Goal: Check status: Check status

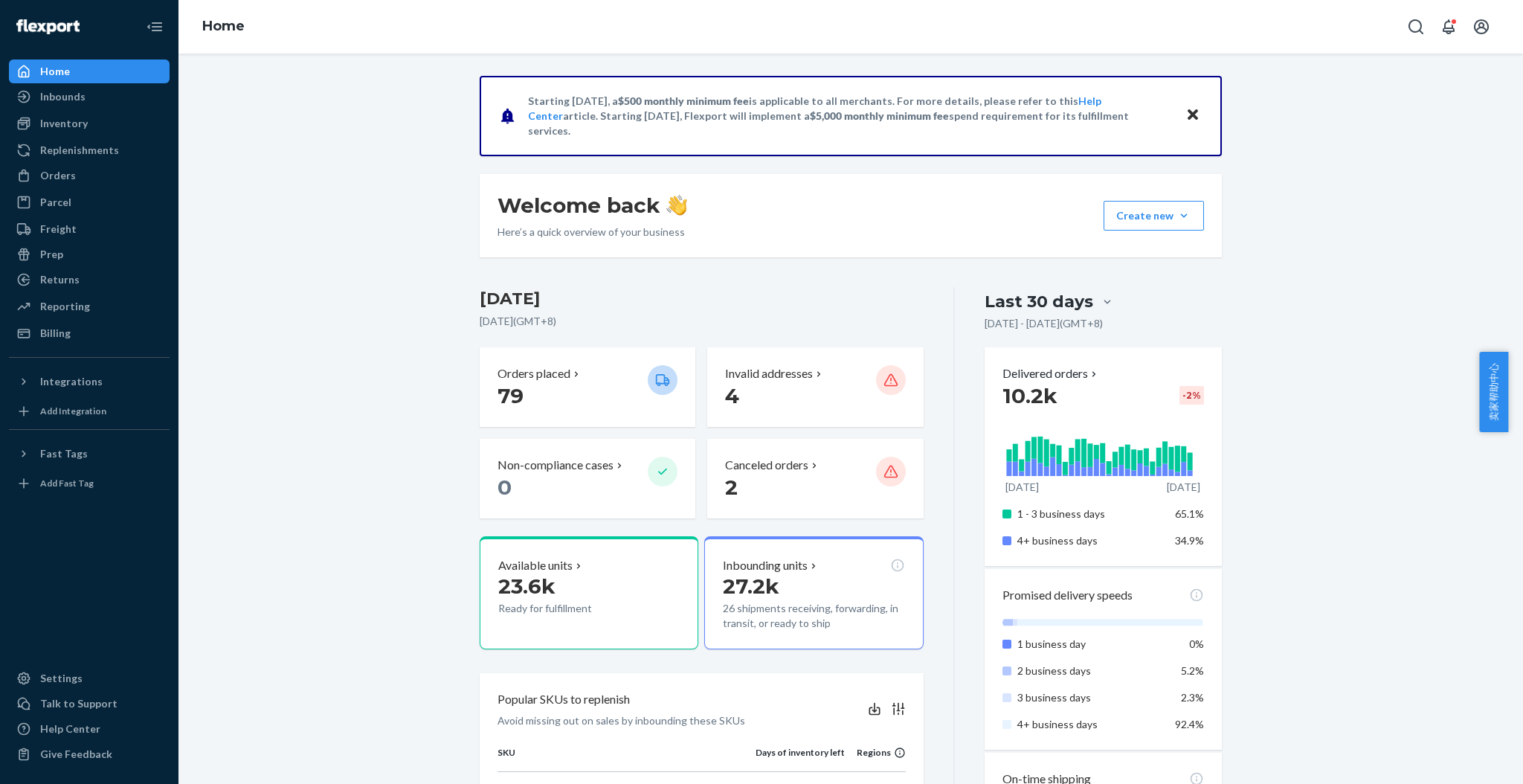
scroll to position [793, 0]
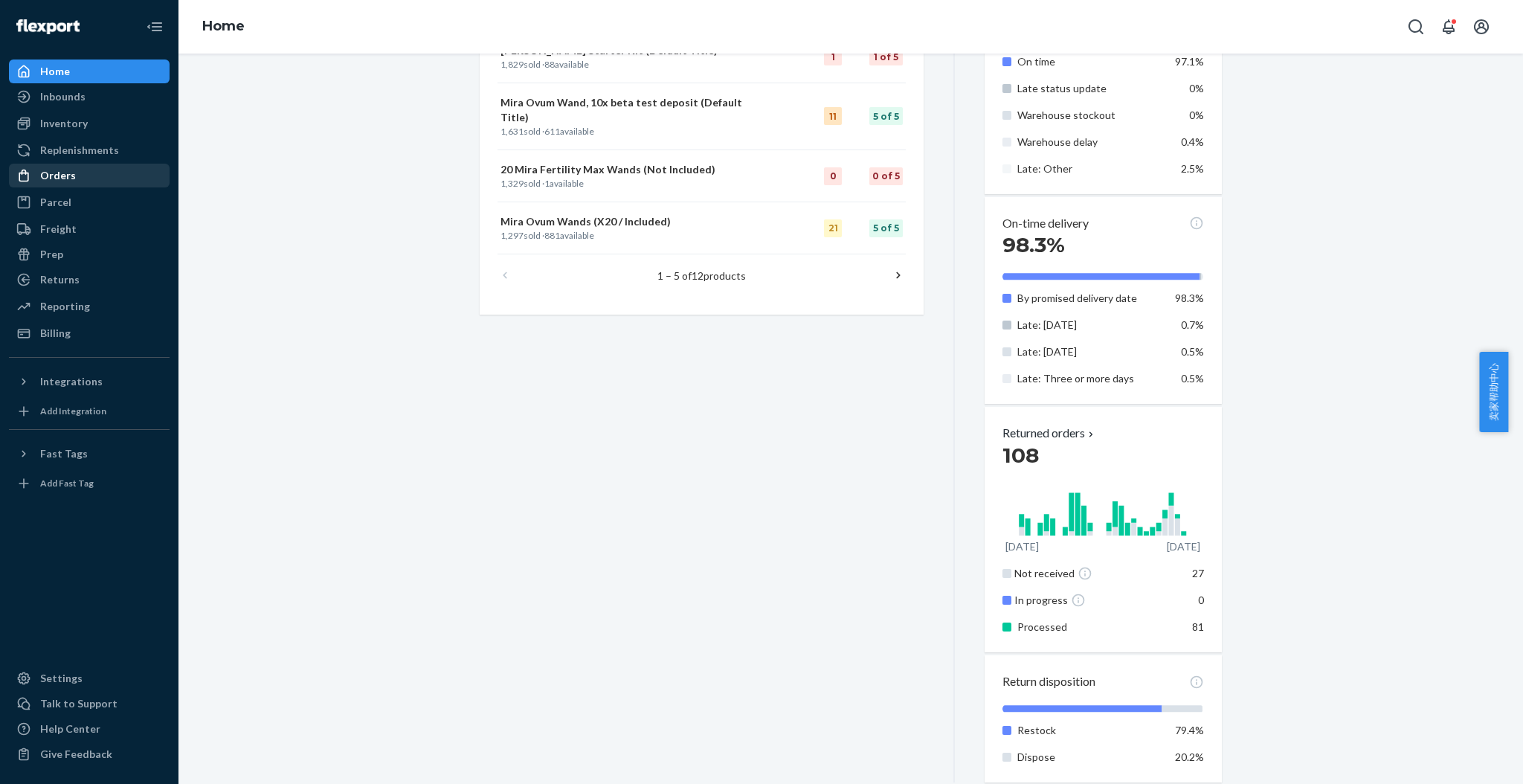
click at [67, 173] on div "Orders" at bounding box center [58, 175] width 36 height 15
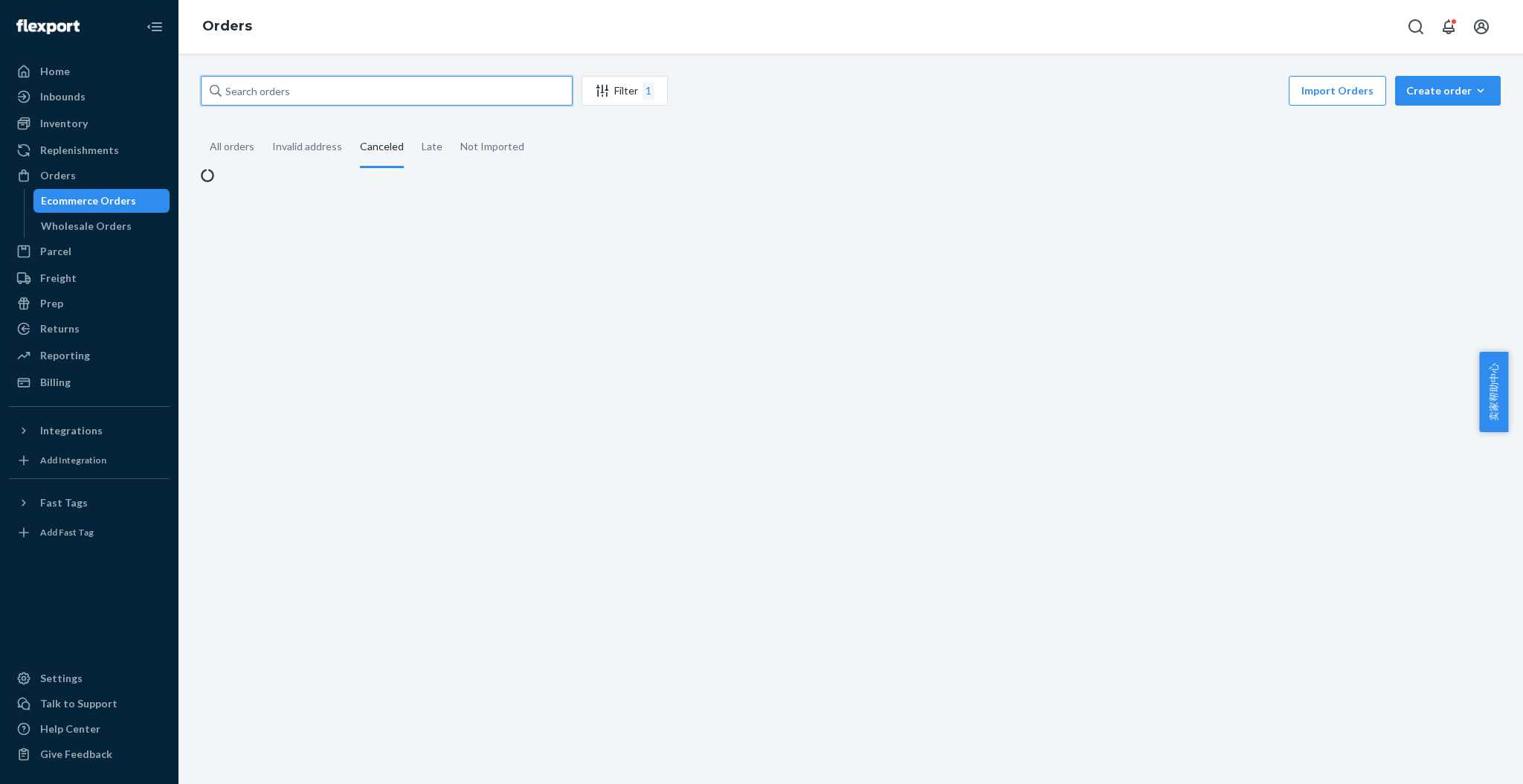
click at [298, 105] on input "text" at bounding box center [386, 90] width 372 height 30
paste input "488723MIRA"
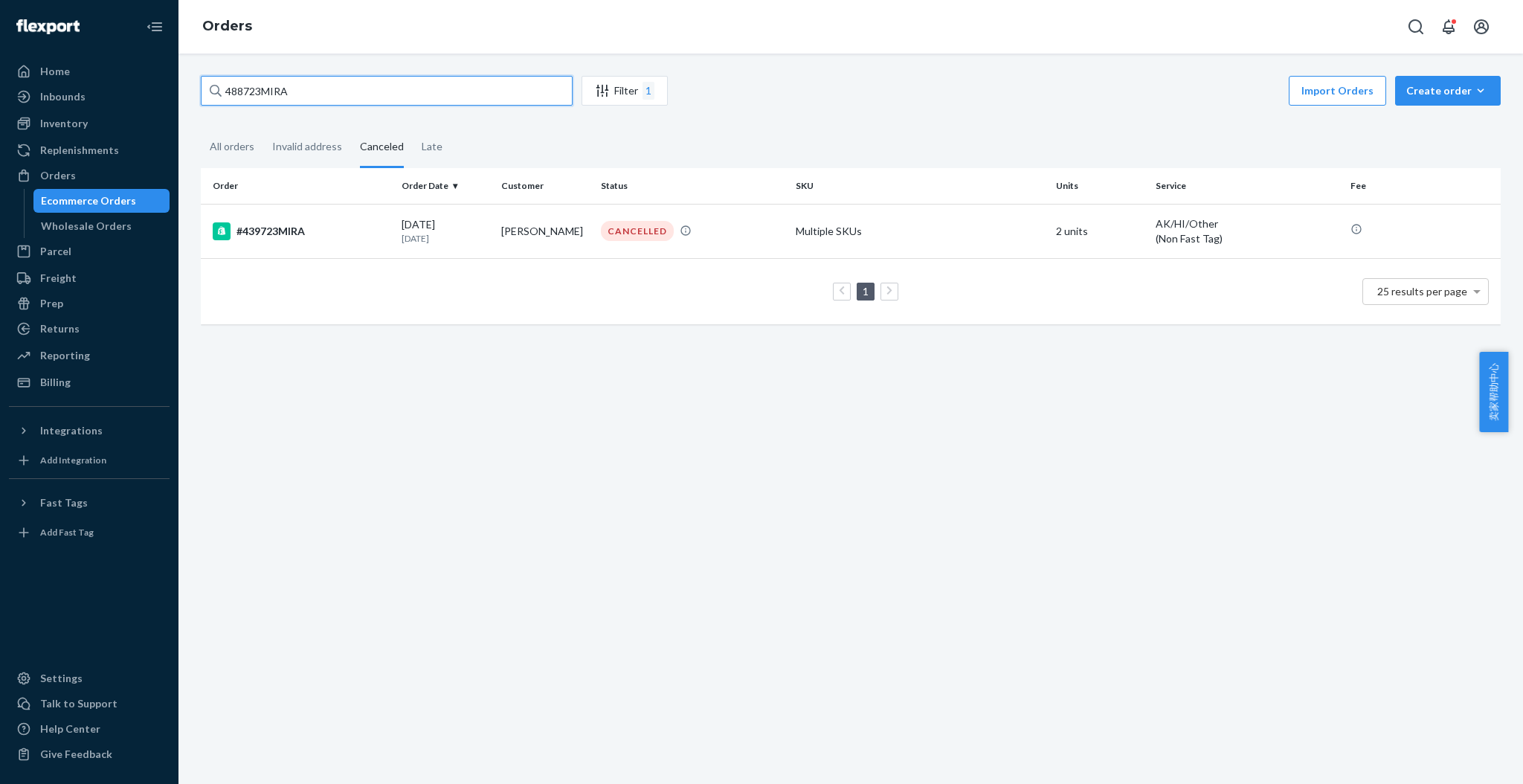
click at [408, 85] on input "488723MIRA" at bounding box center [386, 90] width 372 height 30
type input "488723MIRA"
click at [284, 226] on div "#439723MIRA" at bounding box center [302, 231] width 177 height 18
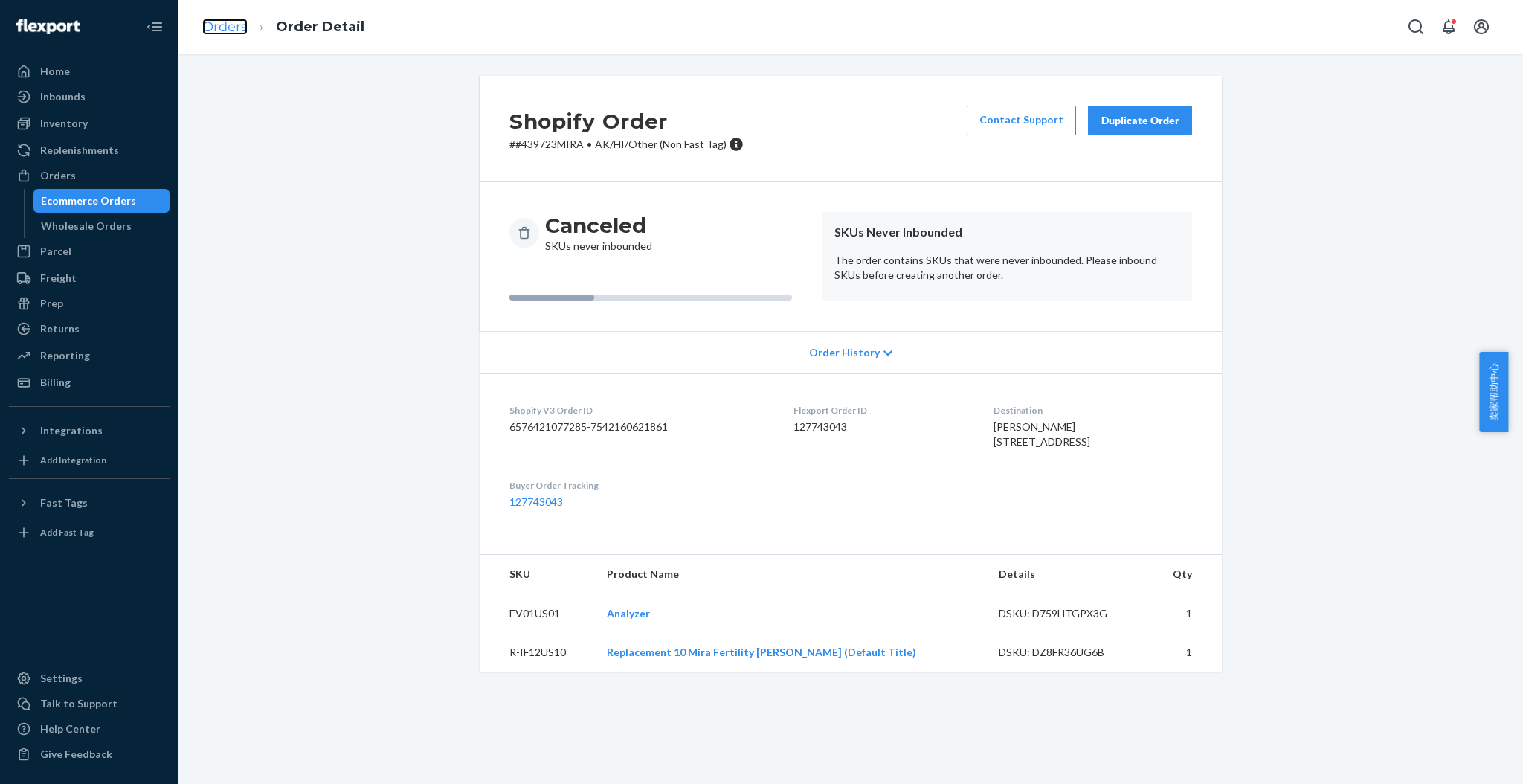
click at [227, 31] on link "Orders" at bounding box center [224, 26] width 45 height 16
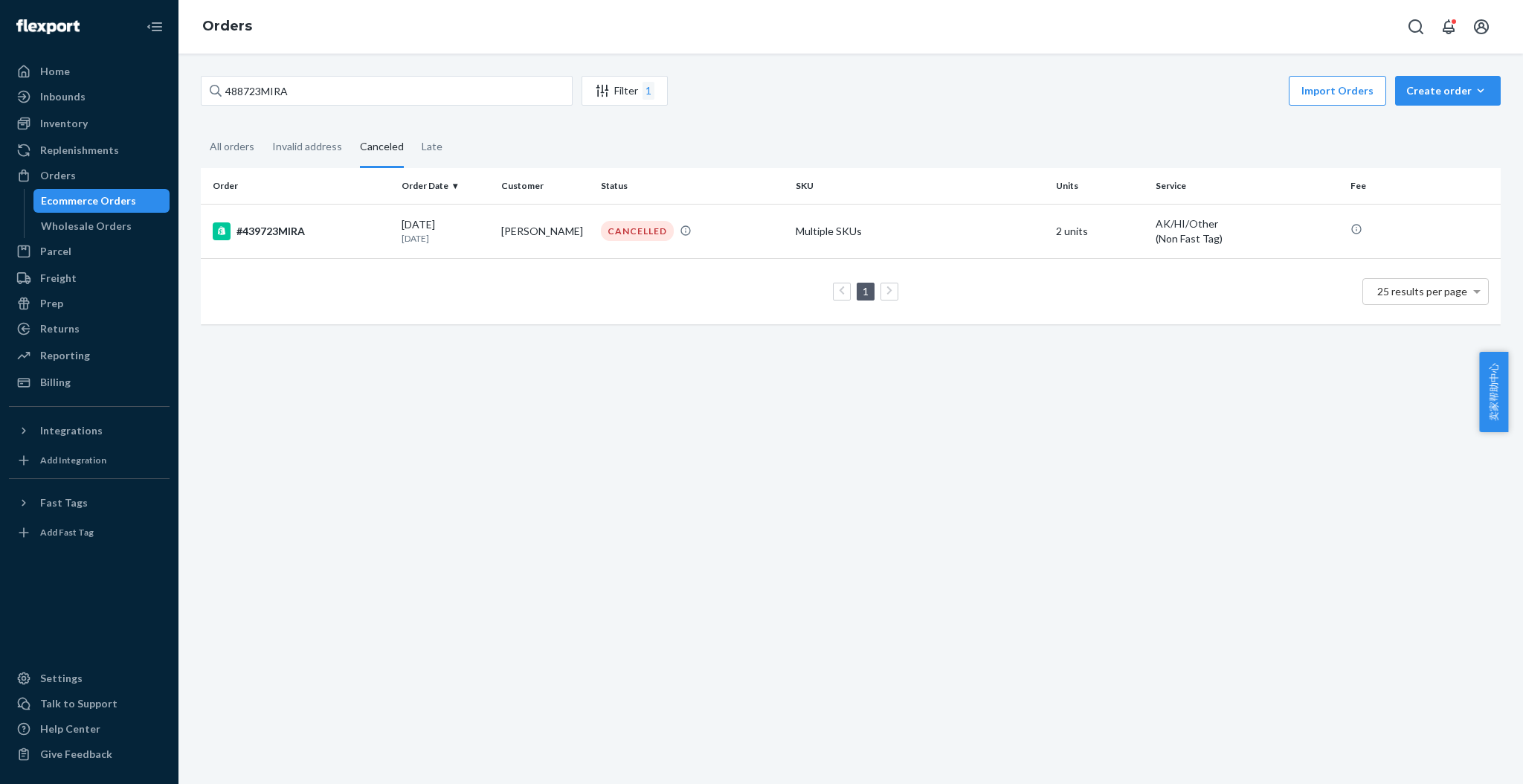
click at [1346, 531] on div "488723MIRA Filter 1 Import Orders Create order Ecommerce order Removal order Al…" at bounding box center [850, 418] width 1344 height 731
click at [360, 89] on input "488723MIRA" at bounding box center [386, 90] width 372 height 30
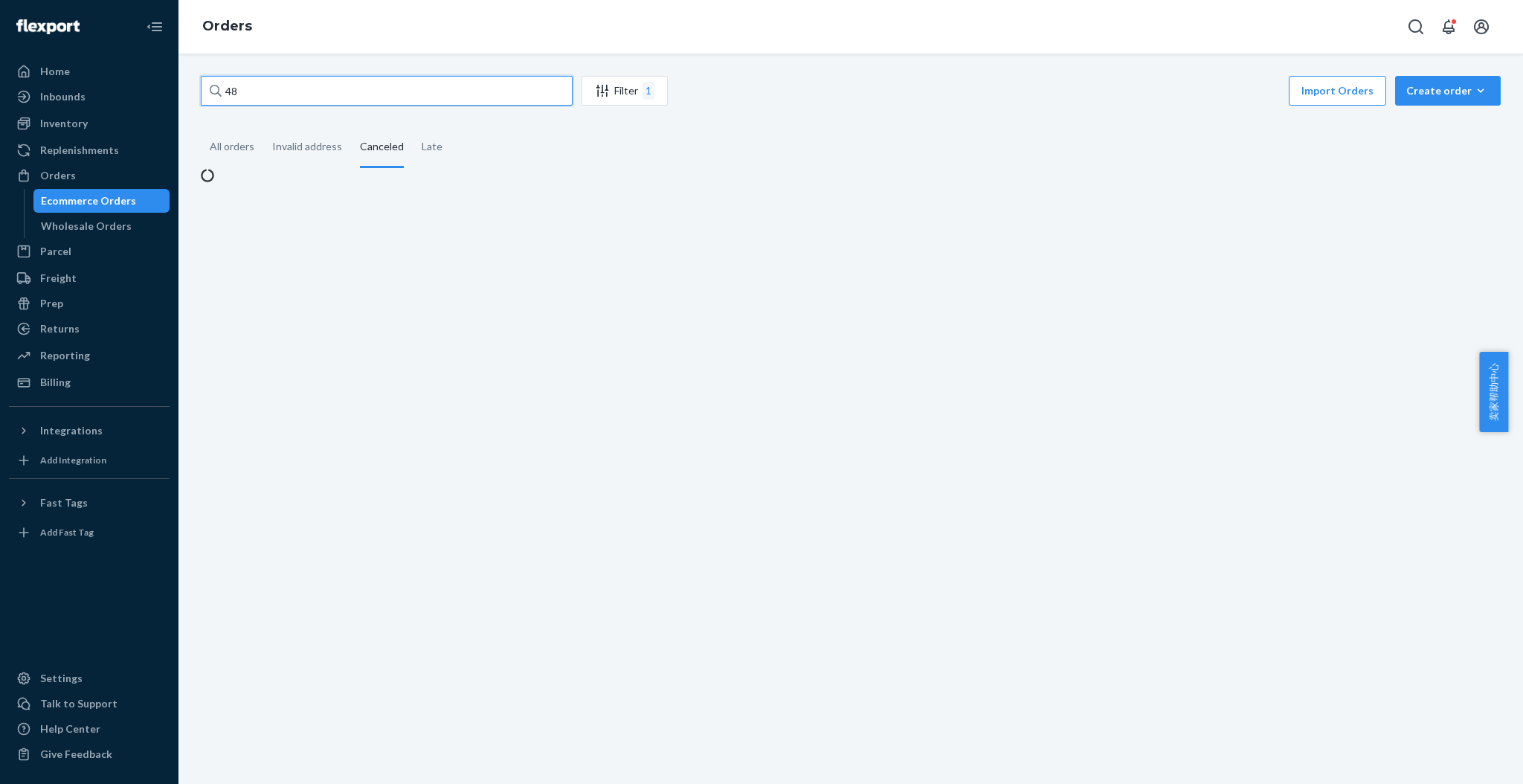
type input "4"
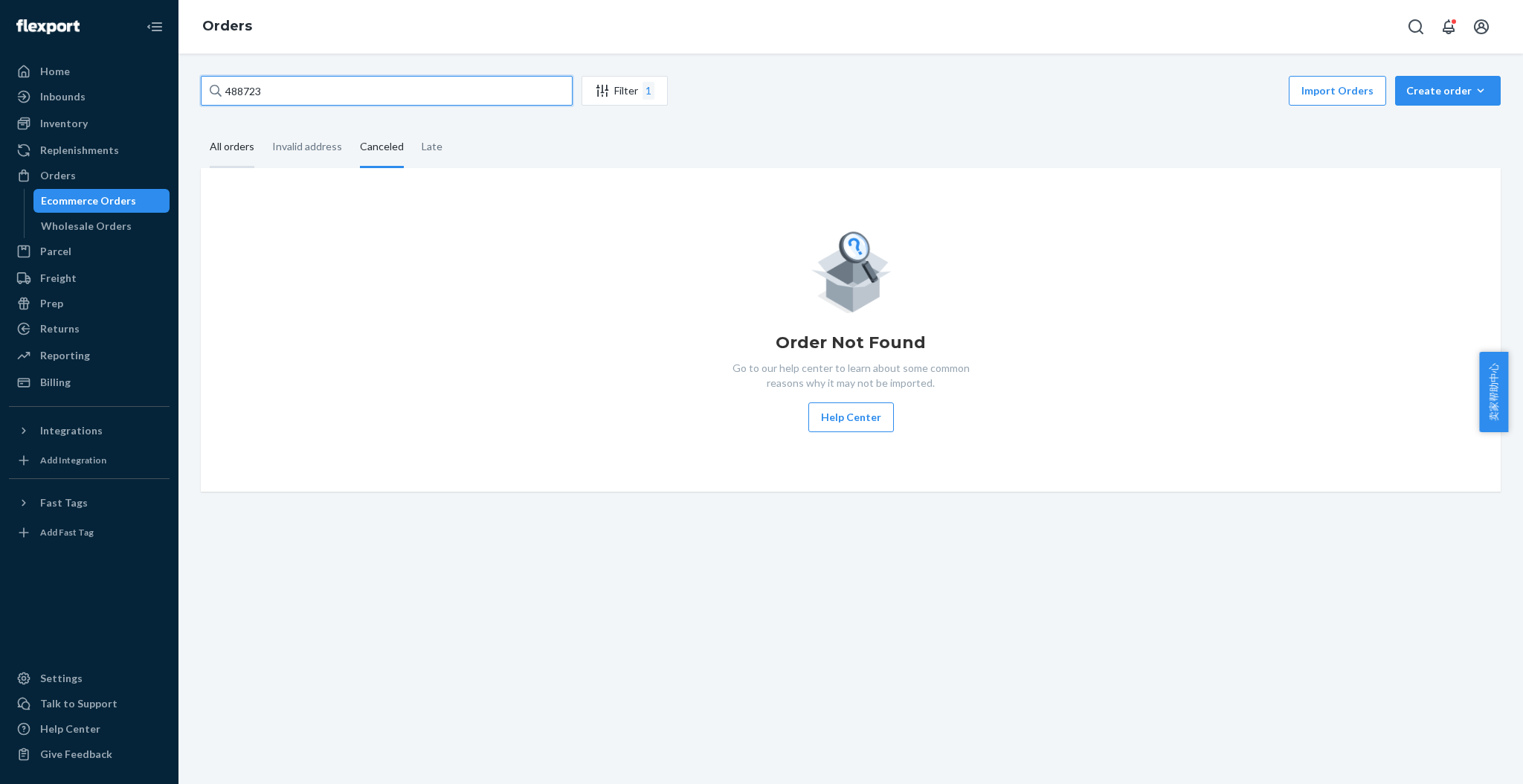
type input "488723"
click at [240, 144] on div "All orders" at bounding box center [232, 148] width 44 height 41
click at [201, 127] on input "All orders" at bounding box center [201, 127] width 0 height 0
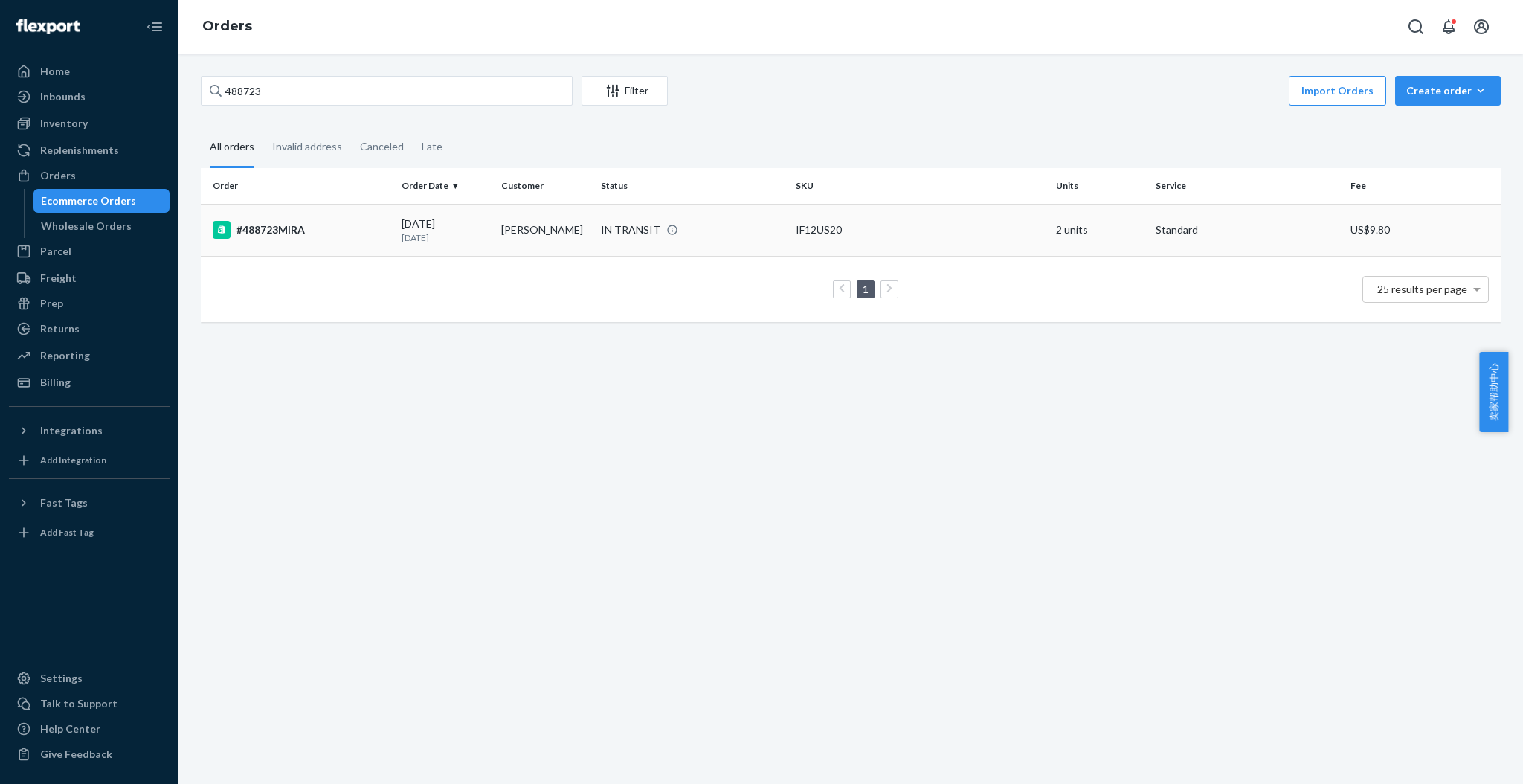
click at [274, 230] on div "#488723MIRA" at bounding box center [302, 229] width 177 height 18
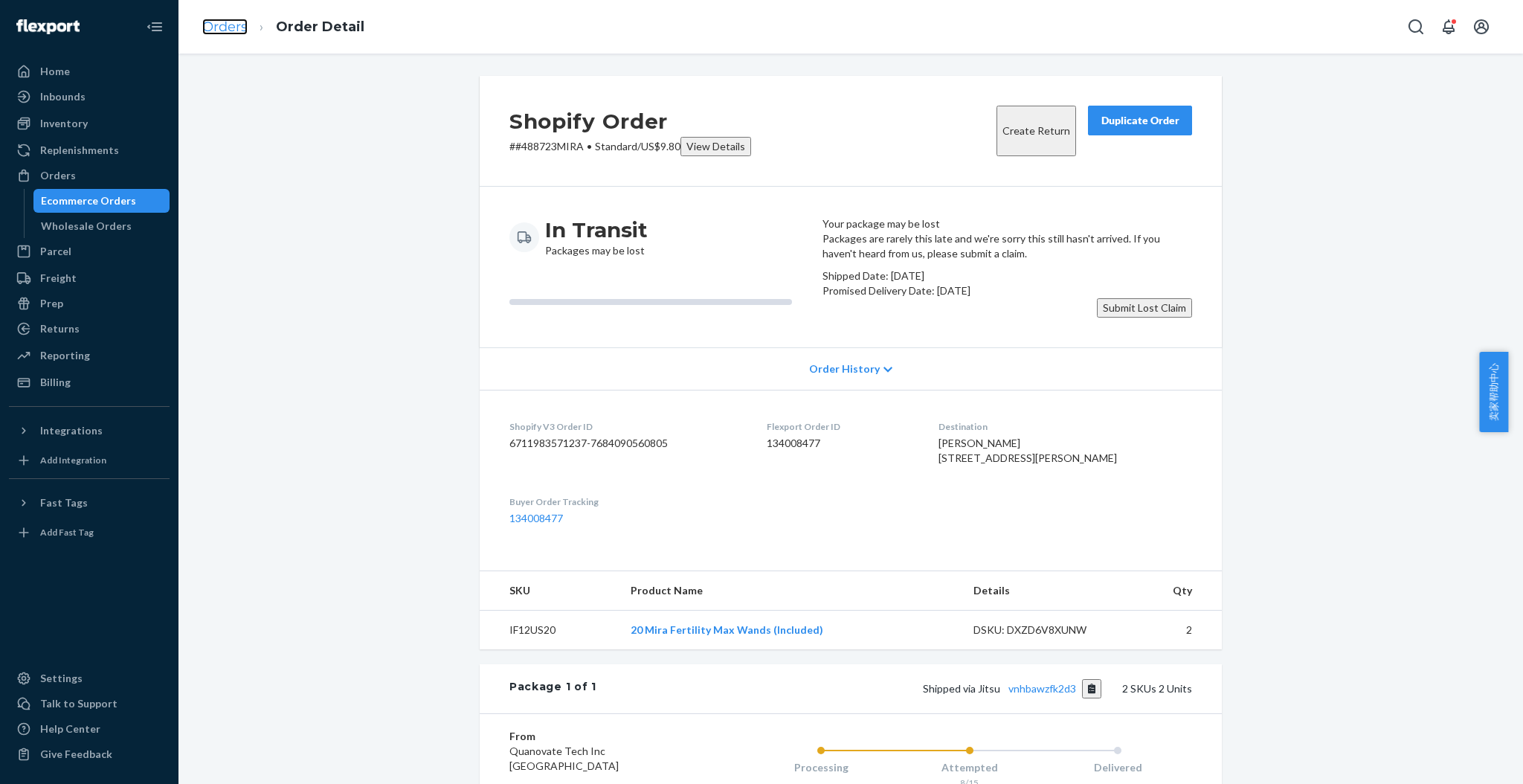
click at [221, 30] on link "Orders" at bounding box center [224, 26] width 45 height 16
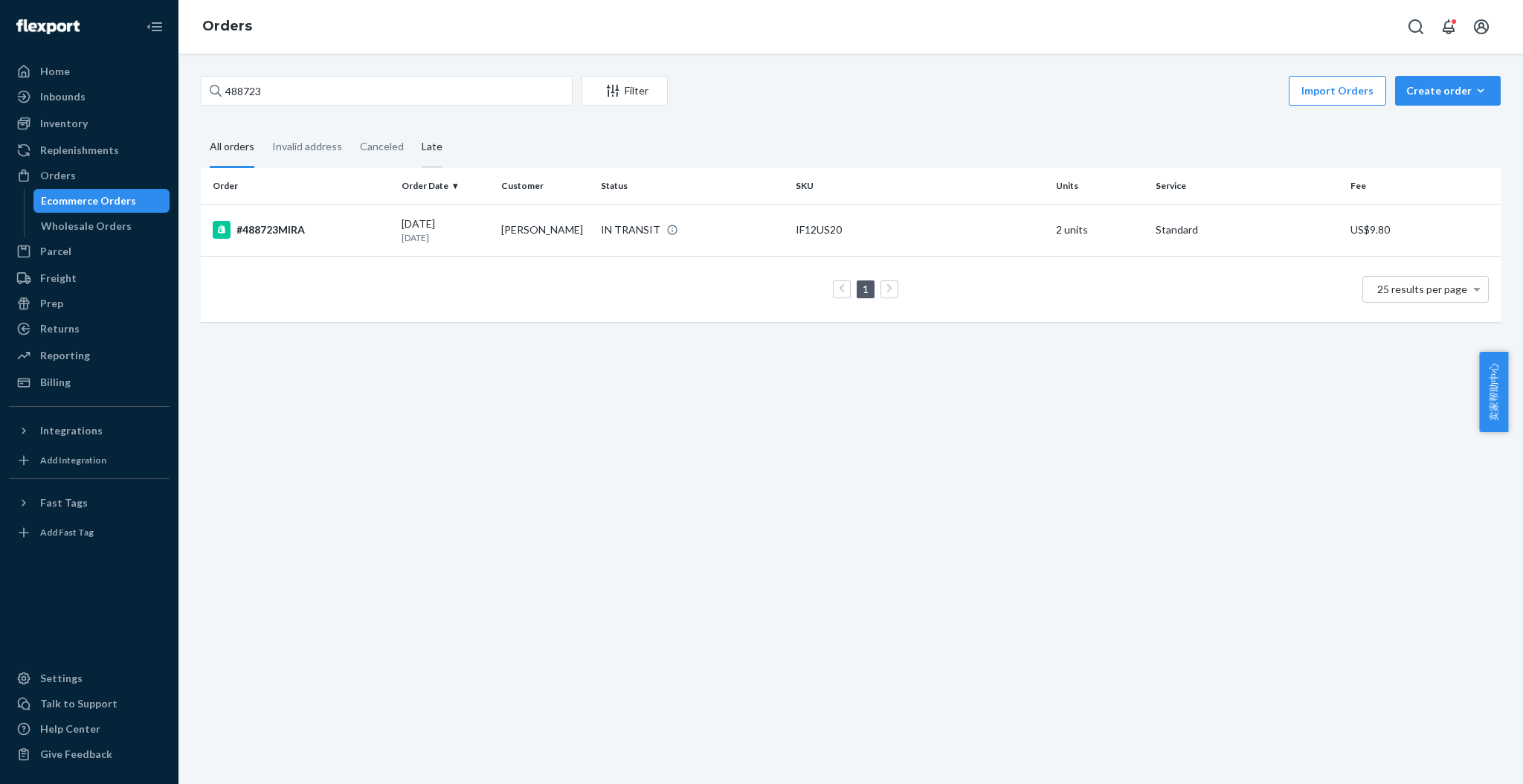
click at [417, 143] on div "Late" at bounding box center [432, 148] width 39 height 41
click at [413, 127] on input "Late" at bounding box center [413, 127] width 0 height 0
click at [215, 150] on div "All orders" at bounding box center [232, 148] width 44 height 41
click at [201, 127] on input "All orders" at bounding box center [201, 127] width 0 height 0
click at [274, 226] on div "#488723MIRA" at bounding box center [302, 229] width 177 height 18
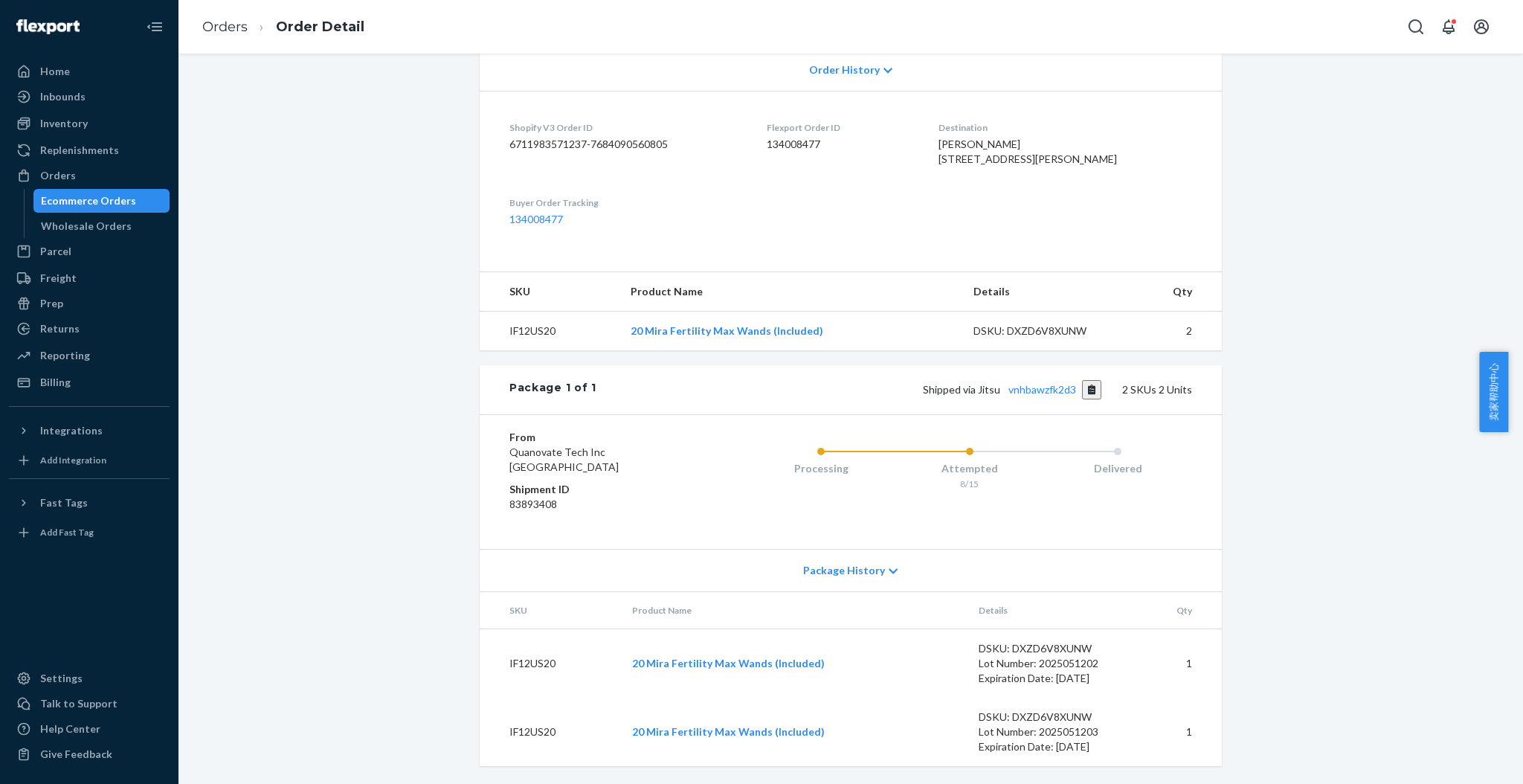
scroll to position [389, 0]
click at [1059, 388] on link "vnhbawzfk2d3" at bounding box center [1042, 389] width 68 height 13
